Goal: Navigation & Orientation: Find specific page/section

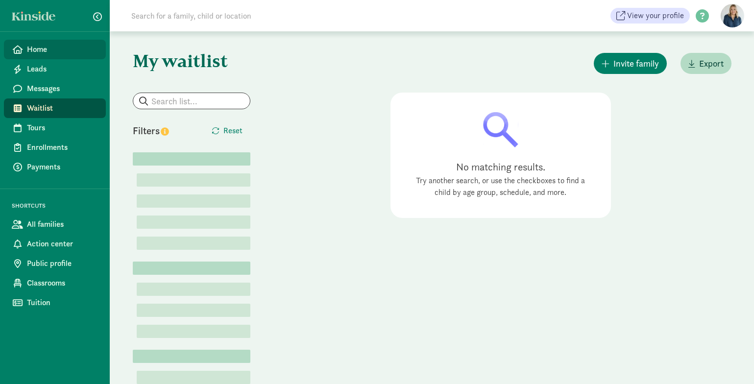
click at [48, 51] on span "Home" at bounding box center [62, 50] width 71 height 12
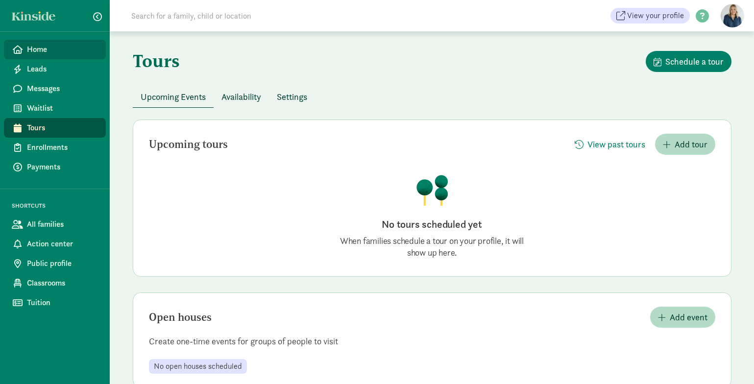
click at [69, 49] on span "Home" at bounding box center [62, 50] width 71 height 12
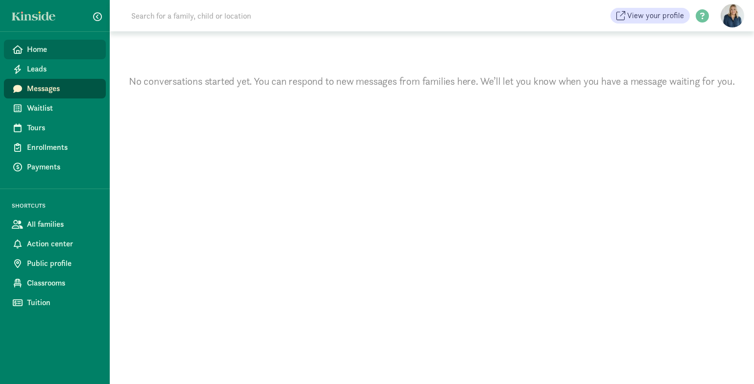
click at [68, 53] on span "Home" at bounding box center [62, 50] width 71 height 12
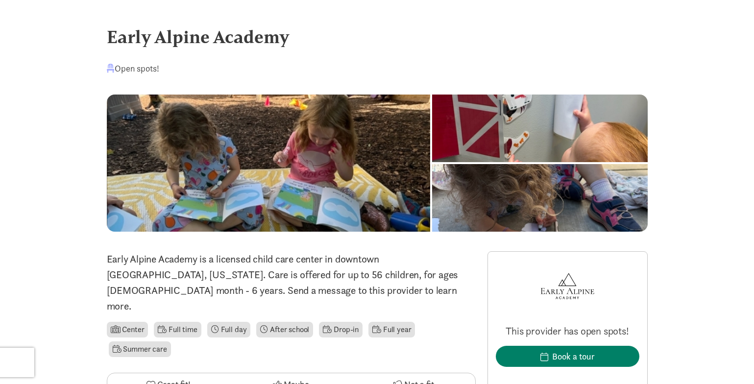
click at [522, 164] on div at bounding box center [539, 198] width 215 height 68
